Goal: Information Seeking & Learning: Learn about a topic

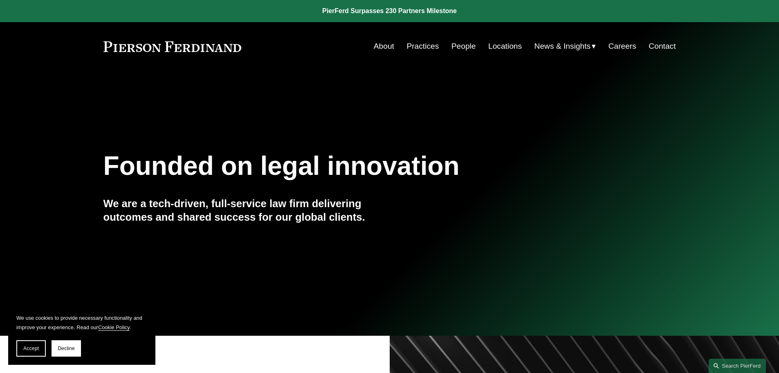
click at [462, 45] on link "People" at bounding box center [464, 46] width 25 height 16
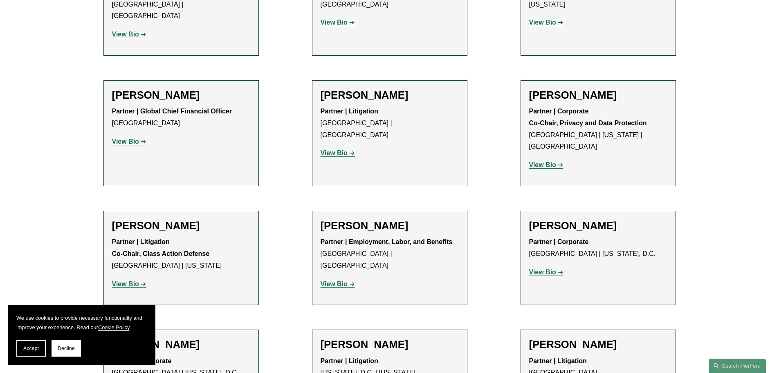
scroll to position [6403, 0]
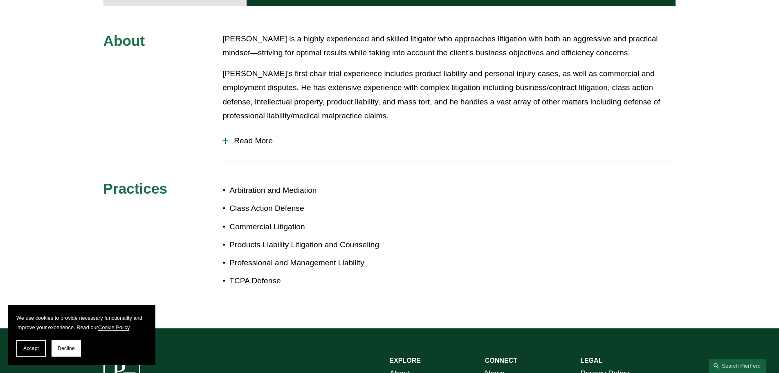
scroll to position [282, 0]
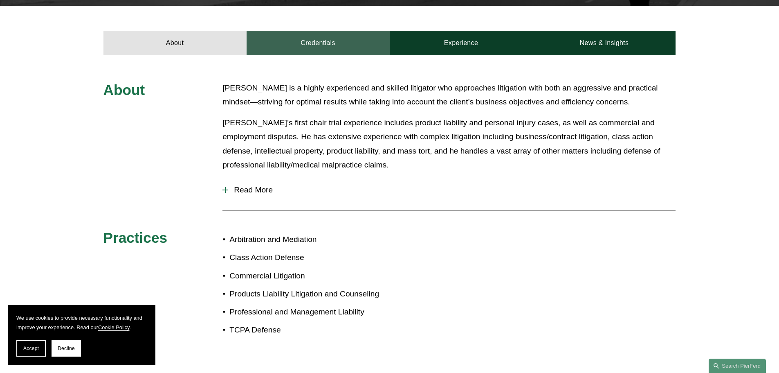
click at [309, 31] on link "Credentials" at bounding box center [318, 43] width 143 height 25
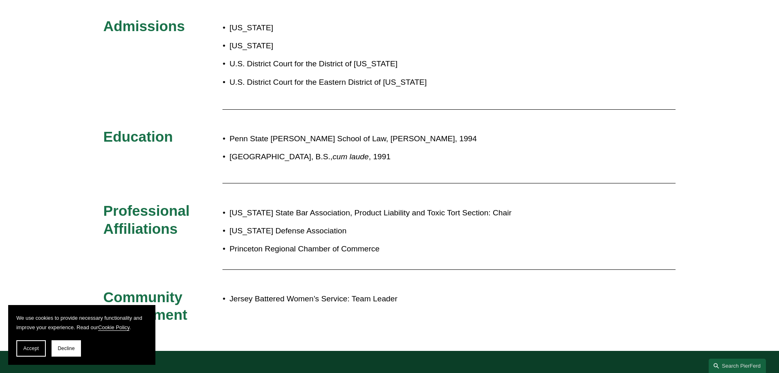
scroll to position [353, 0]
